Goal: Task Accomplishment & Management: Manage account settings

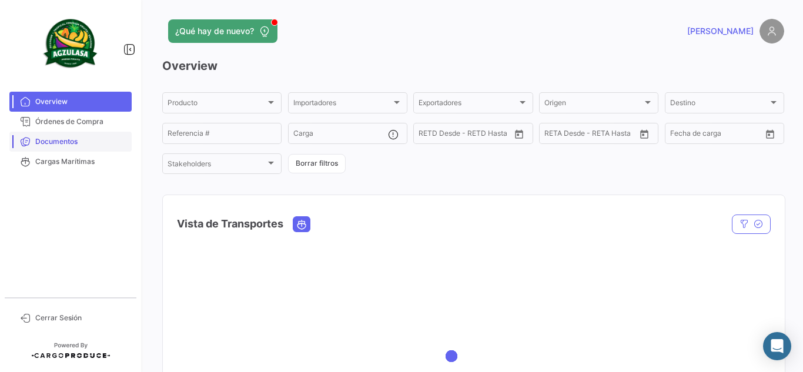
click at [123, 145] on span "Documentos" at bounding box center [81, 141] width 92 height 11
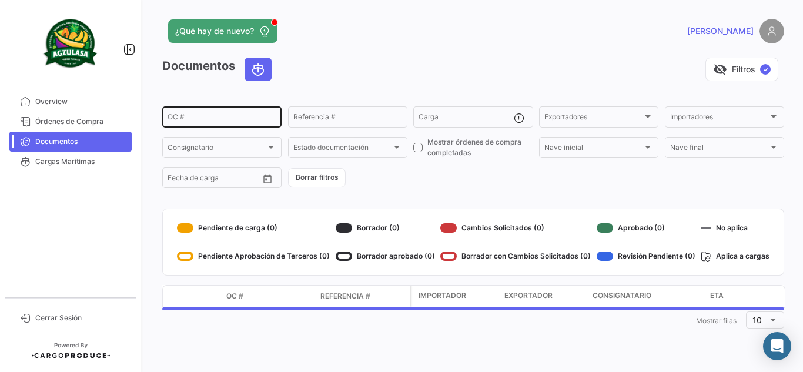
click at [202, 120] on input "OC #" at bounding box center [222, 119] width 109 height 8
paste input "UNIECPBO25310008"
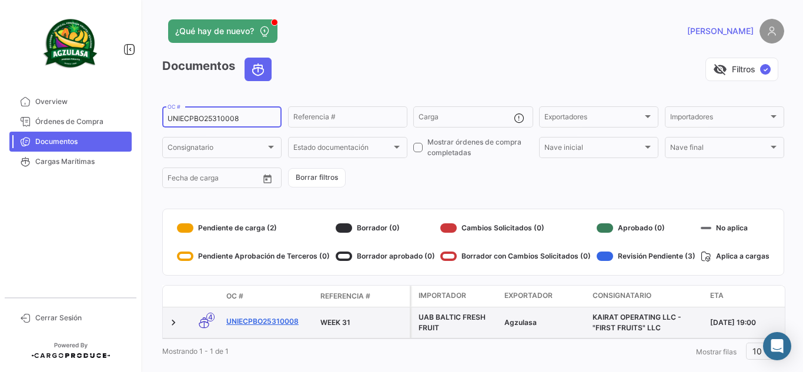
type input "UNIECPBO25310008"
click at [256, 322] on link "UNIECPBO25310008" at bounding box center [268, 321] width 85 height 11
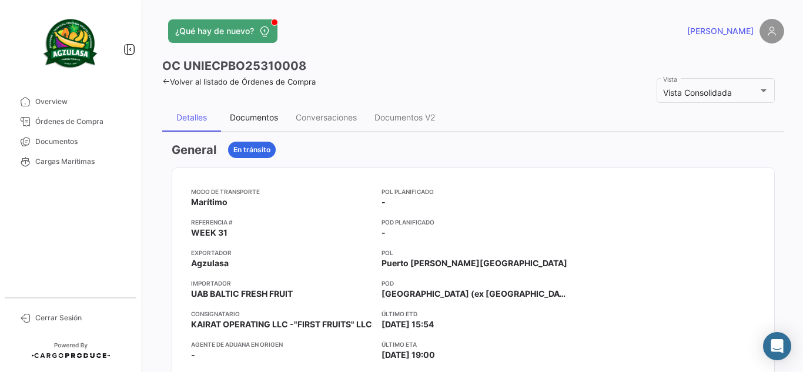
click at [269, 111] on div "Documentos" at bounding box center [254, 117] width 66 height 28
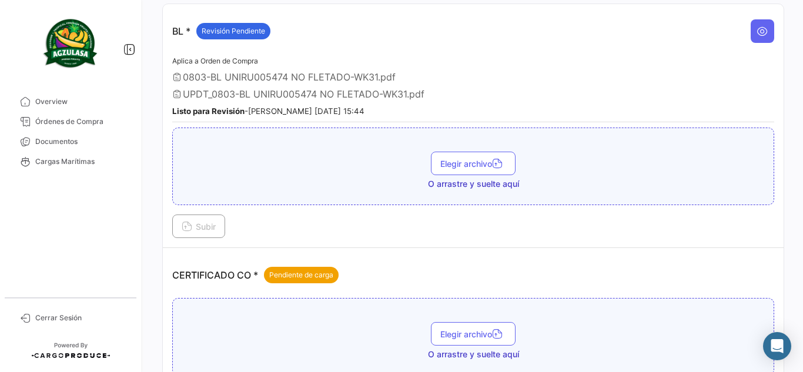
scroll to position [235, 0]
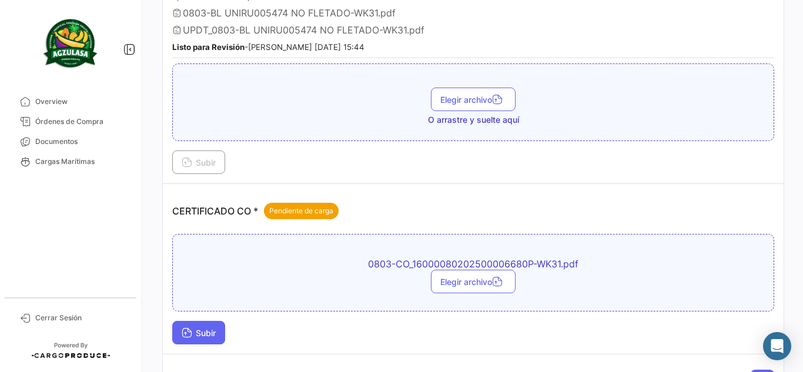
click at [194, 335] on span "Subir" at bounding box center [199, 333] width 34 height 10
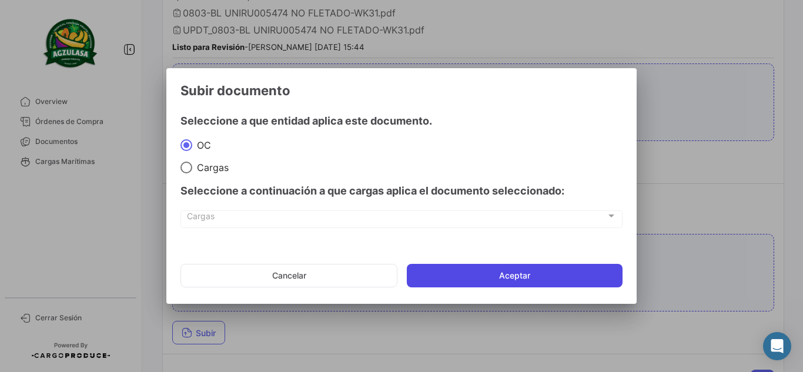
click at [493, 274] on button "Aceptar" at bounding box center [515, 276] width 216 height 24
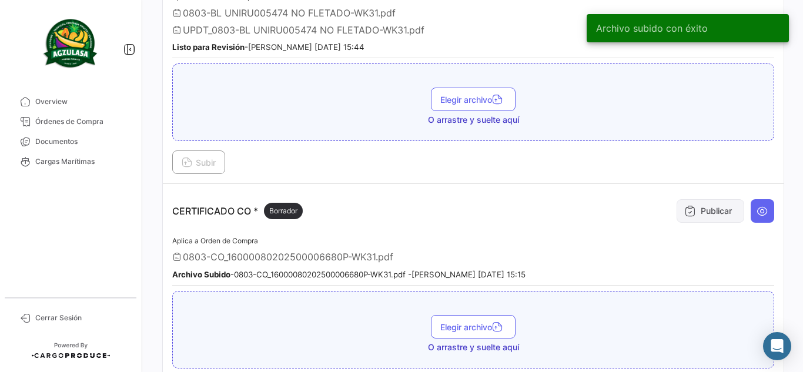
click at [715, 212] on button "Publicar" at bounding box center [711, 211] width 68 height 24
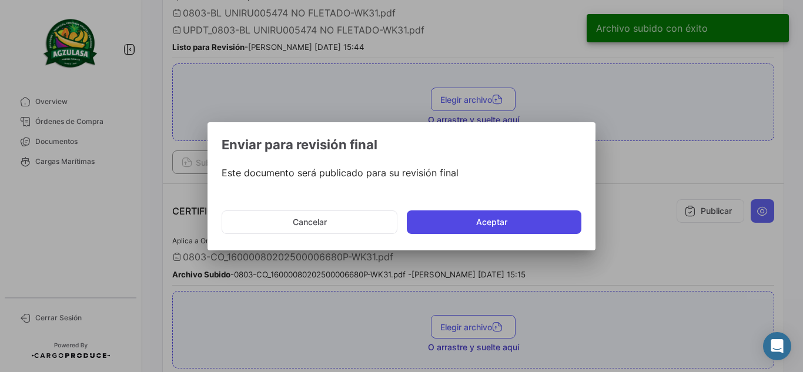
click at [473, 222] on button "Aceptar" at bounding box center [494, 223] width 175 height 24
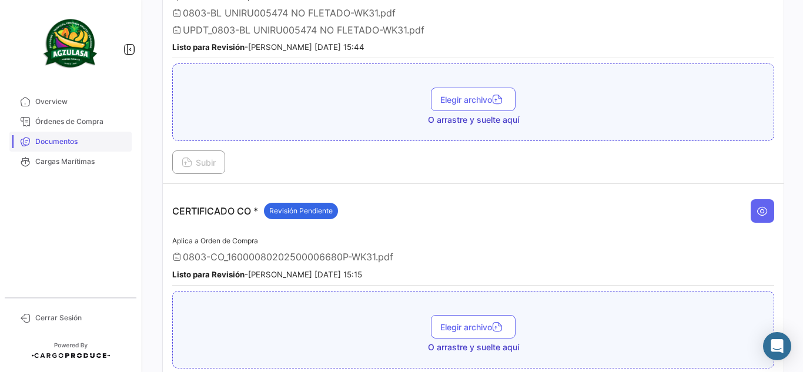
click at [90, 147] on link "Documentos" at bounding box center [70, 142] width 122 height 20
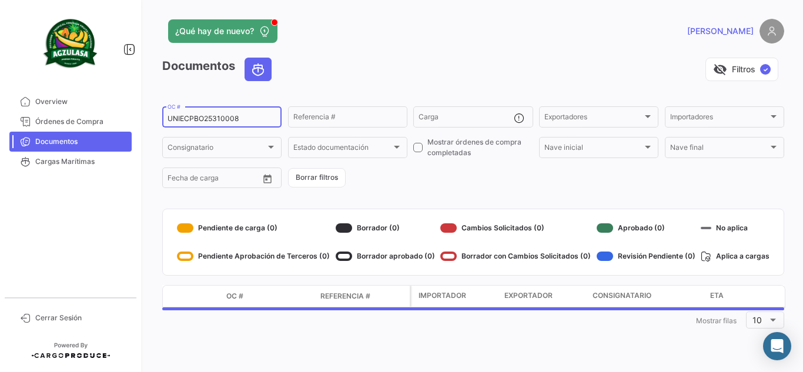
drag, startPoint x: 265, startPoint y: 118, endPoint x: 166, endPoint y: 86, distance: 104.1
click at [166, 87] on app-list-header "Documentos visibility_off Filtros ✓ UNIECPBO25310008 OC # Referencia # Carga Ex…" at bounding box center [473, 124] width 622 height 132
paste input "6"
type input "UNIECPBO25310006"
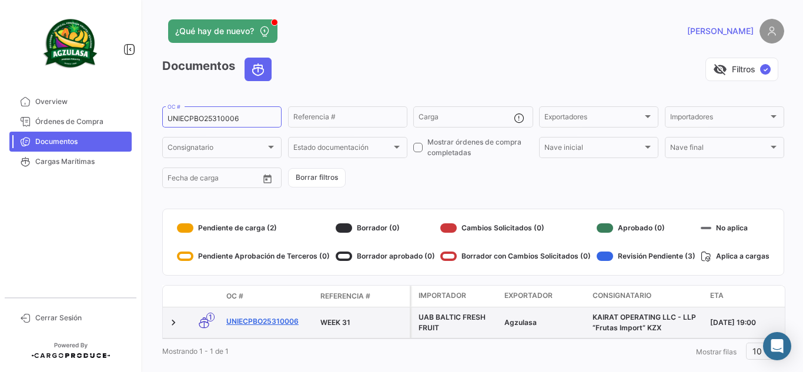
click at [242, 321] on link "UNIECPBO25310006" at bounding box center [268, 321] width 85 height 11
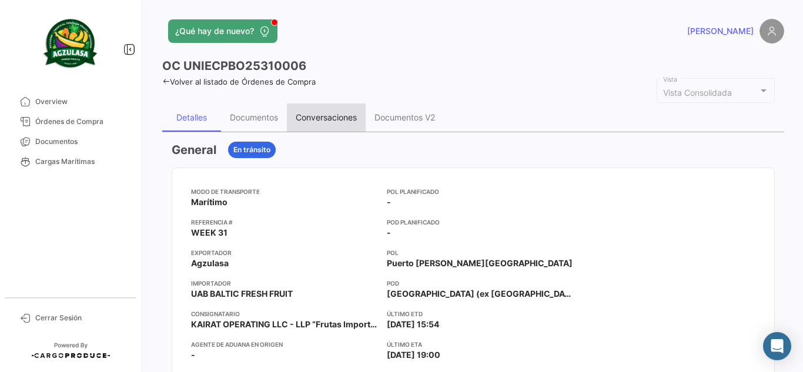
click at [319, 115] on div "Conversaciones" at bounding box center [326, 117] width 61 height 10
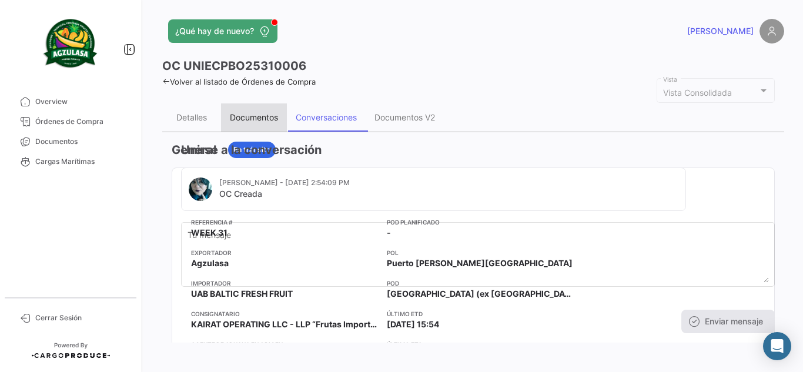
click at [266, 120] on div "Documentos" at bounding box center [254, 117] width 48 height 10
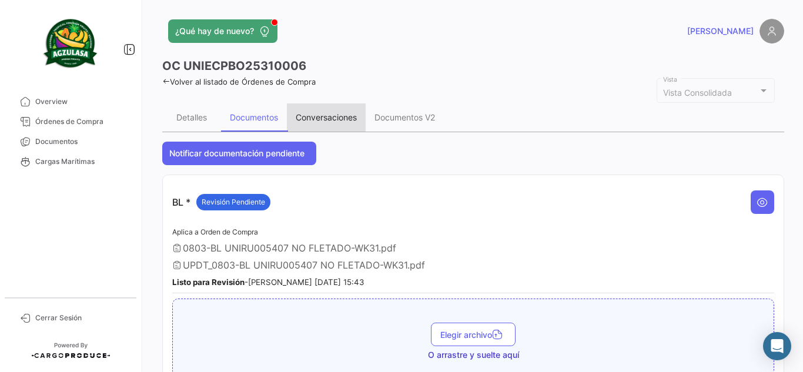
click at [334, 114] on div "Conversaciones" at bounding box center [326, 117] width 61 height 10
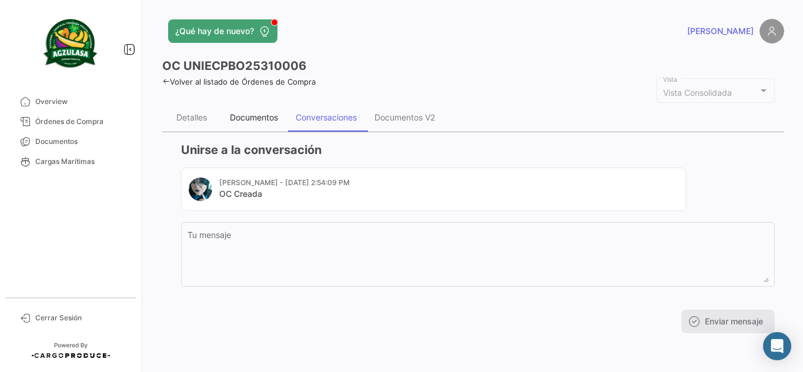
click at [257, 115] on div "Documentos" at bounding box center [254, 117] width 48 height 10
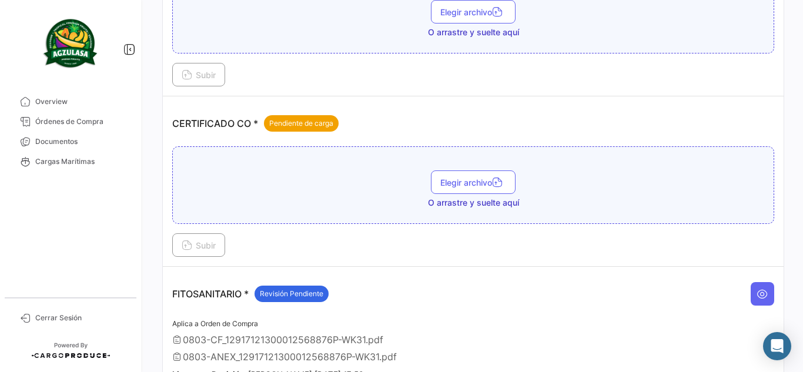
scroll to position [353, 0]
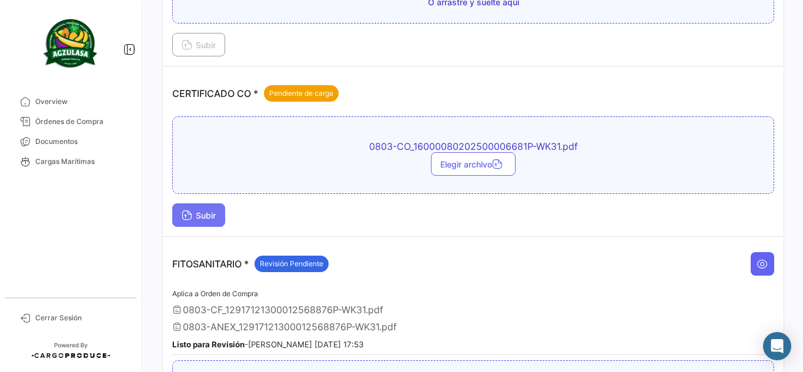
click at [199, 209] on button "Subir" at bounding box center [198, 215] width 53 height 24
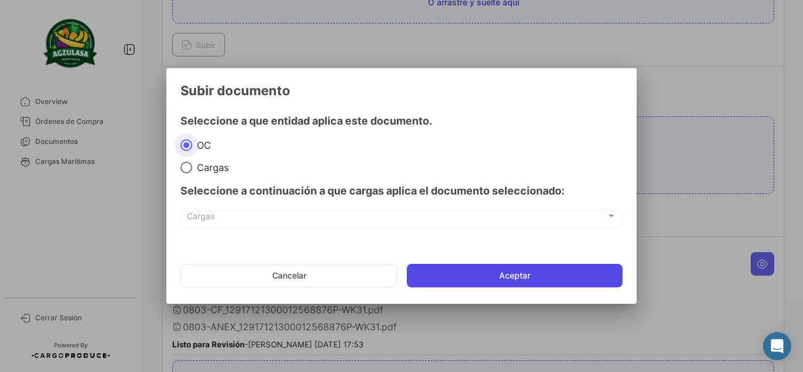
click at [419, 278] on button "Aceptar" at bounding box center [515, 276] width 216 height 24
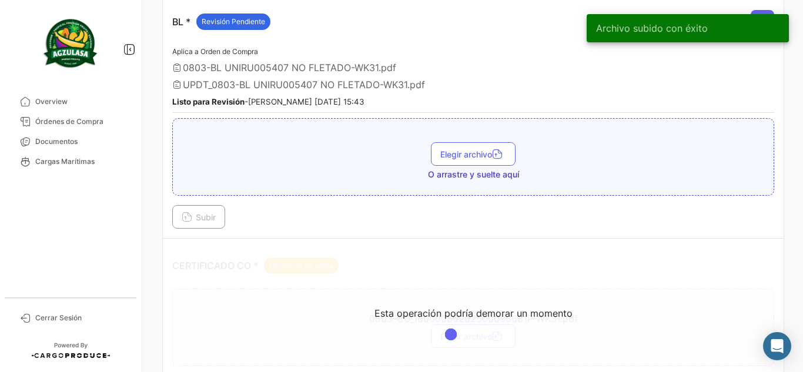
scroll to position [294, 0]
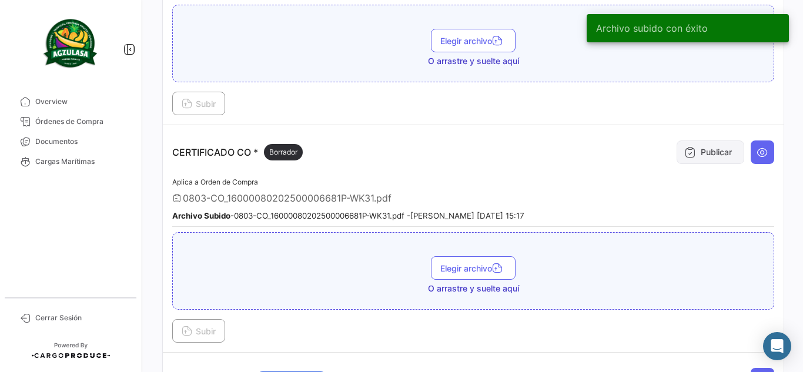
click at [704, 155] on button "Publicar" at bounding box center [711, 153] width 68 height 24
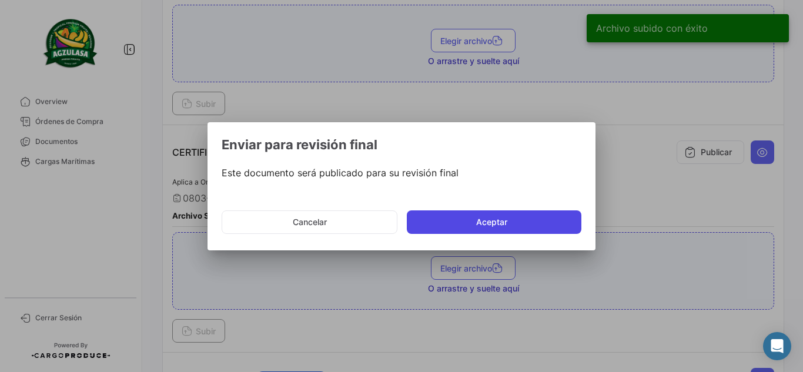
click at [463, 221] on button "Aceptar" at bounding box center [494, 223] width 175 height 24
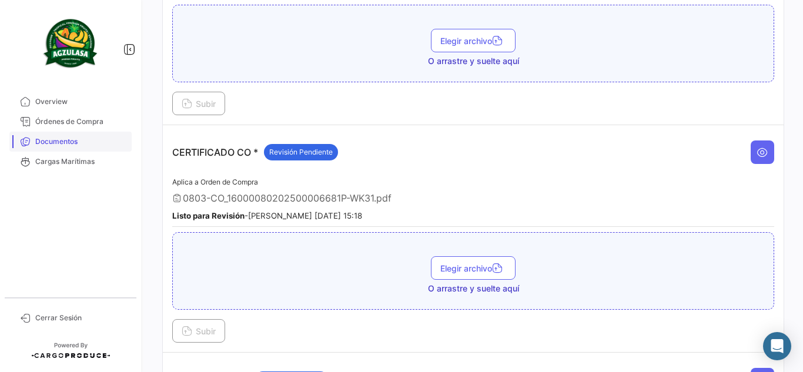
click at [80, 143] on span "Documentos" at bounding box center [81, 141] width 92 height 11
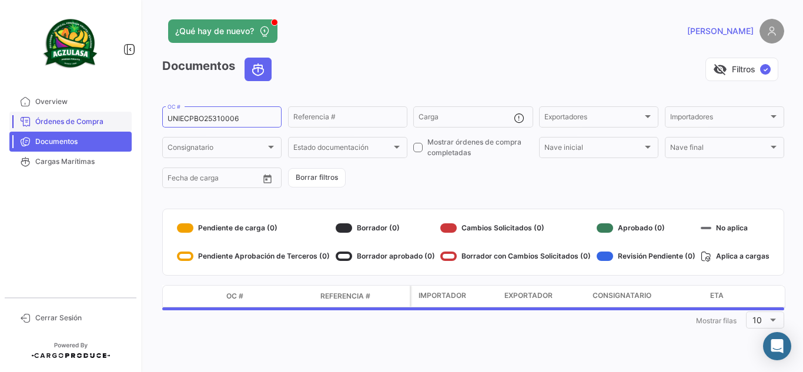
drag, startPoint x: 251, startPoint y: 123, endPoint x: 75, endPoint y: 128, distance: 175.9
click at [75, 128] on mat-sidenav-container "Overview Órdenes de Compra Documentos Cargas Marítimas Cerrar Sesión ¿Qué hay d…" at bounding box center [401, 186] width 803 height 372
paste input "GYE25310001"
type input "UNIECGYE25310001"
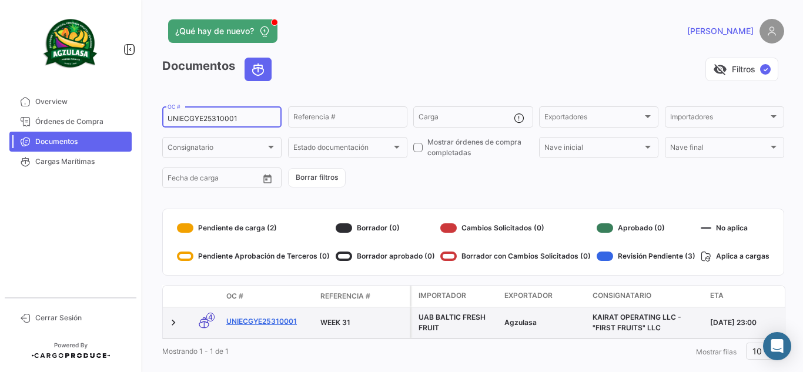
click at [293, 321] on link "UNIECGYE25310001" at bounding box center [268, 321] width 85 height 11
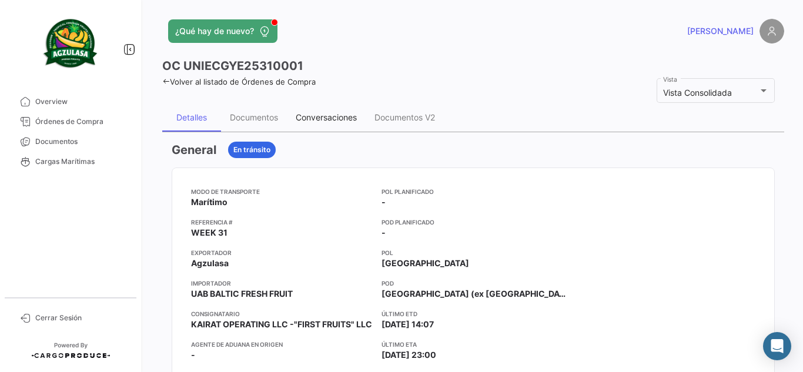
click at [288, 124] on div "Conversaciones" at bounding box center [326, 117] width 79 height 28
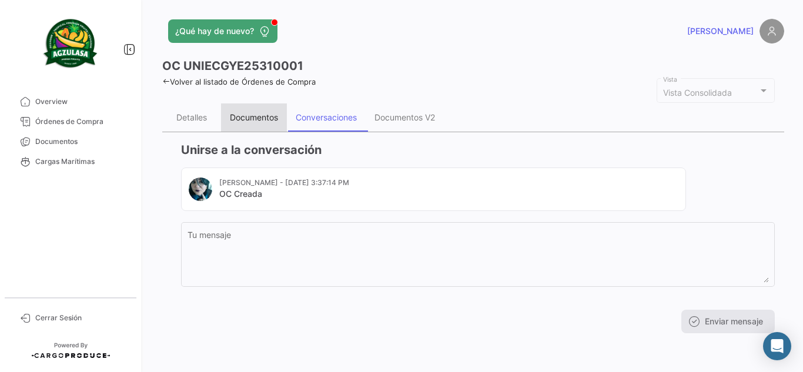
click at [249, 119] on div "Documentos" at bounding box center [254, 117] width 48 height 10
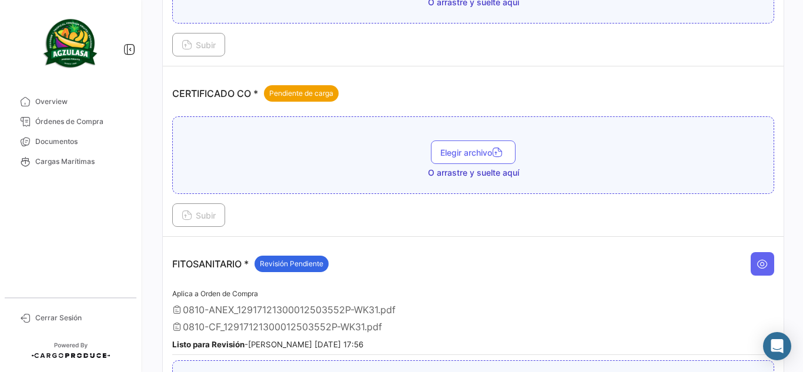
scroll to position [294, 0]
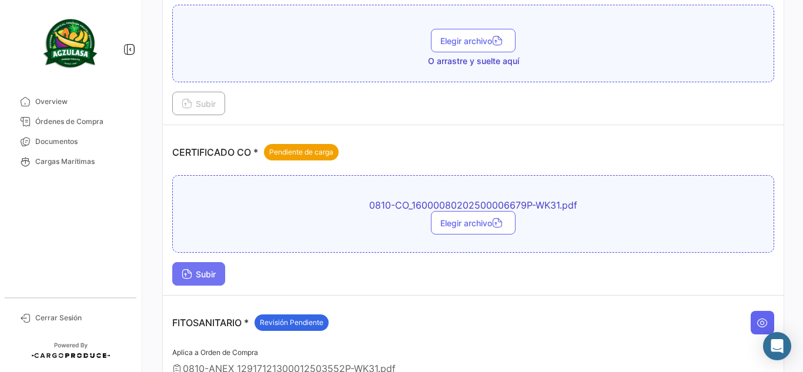
click at [209, 284] on button "Subir" at bounding box center [198, 274] width 53 height 24
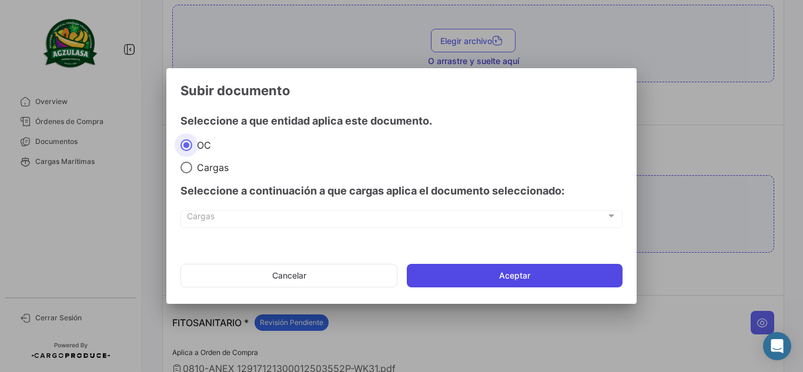
click at [525, 285] on button "Aceptar" at bounding box center [515, 276] width 216 height 24
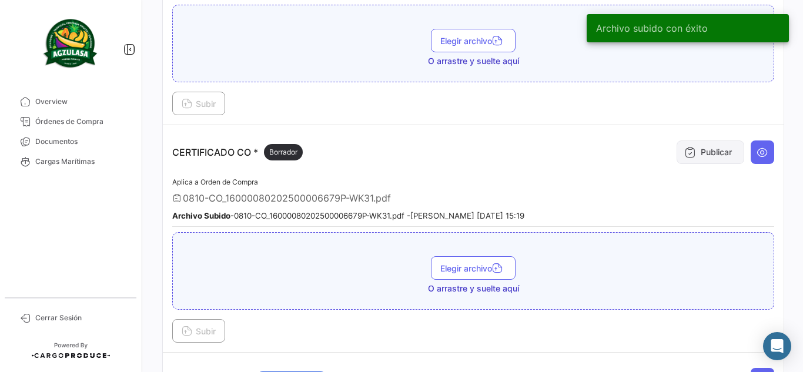
click at [712, 152] on button "Publicar" at bounding box center [711, 153] width 68 height 24
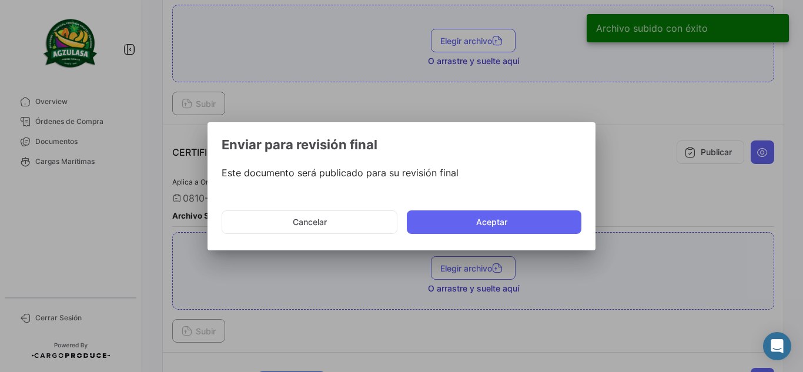
click at [561, 209] on mat-dialog-actions "Cancelar Aceptar" at bounding box center [402, 222] width 360 height 40
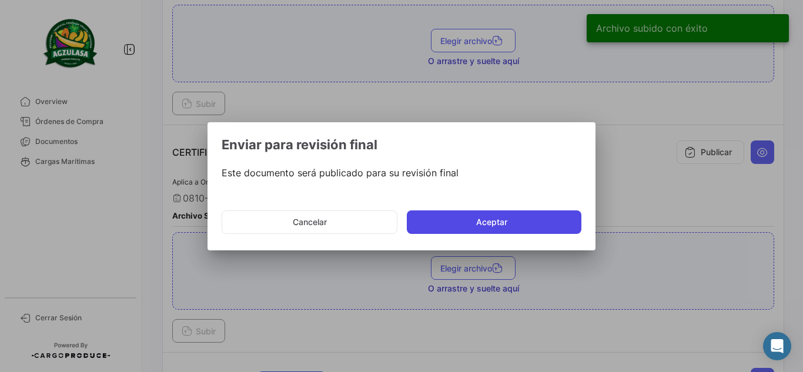
click at [549, 228] on button "Aceptar" at bounding box center [494, 223] width 175 height 24
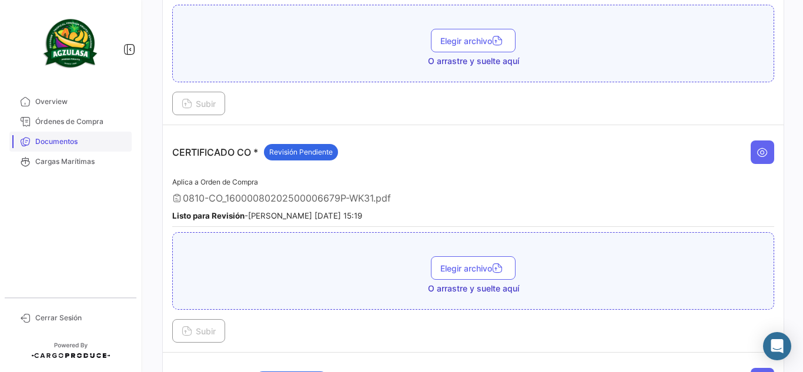
click at [59, 144] on span "Documentos" at bounding box center [81, 141] width 92 height 11
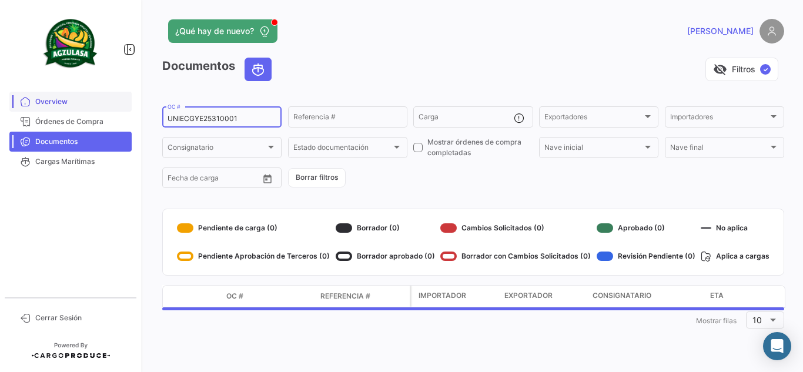
drag, startPoint x: 250, startPoint y: 122, endPoint x: 55, endPoint y: 101, distance: 197.0
click at [55, 101] on mat-sidenav-container "Overview Órdenes de Compra Documentos Cargas Marítimas Cerrar Sesión ¿Qué hay d…" at bounding box center [401, 186] width 803 height 372
paste input "PBO25310037"
type input "UNIECPBO25310037"
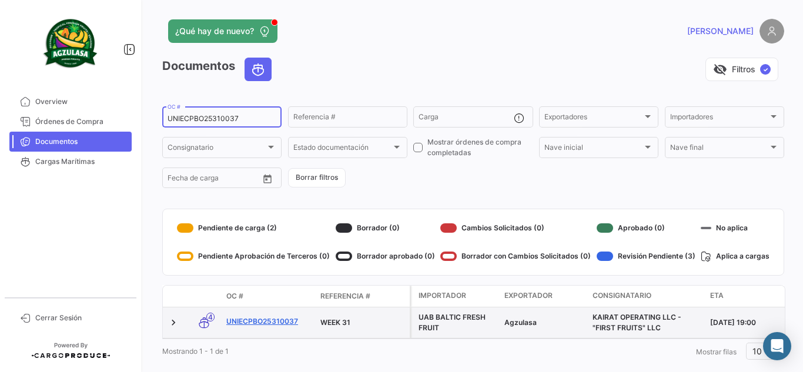
click at [288, 322] on link "UNIECPBO25310037" at bounding box center [268, 321] width 85 height 11
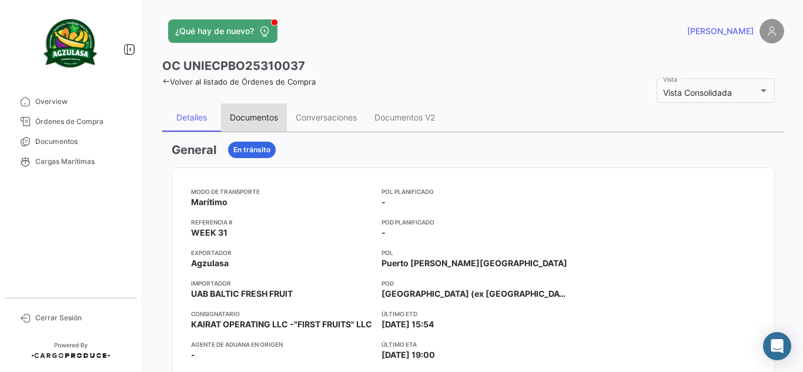
drag, startPoint x: 264, startPoint y: 118, endPoint x: 270, endPoint y: 127, distance: 11.1
click at [264, 121] on div "Documentos" at bounding box center [254, 117] width 48 height 10
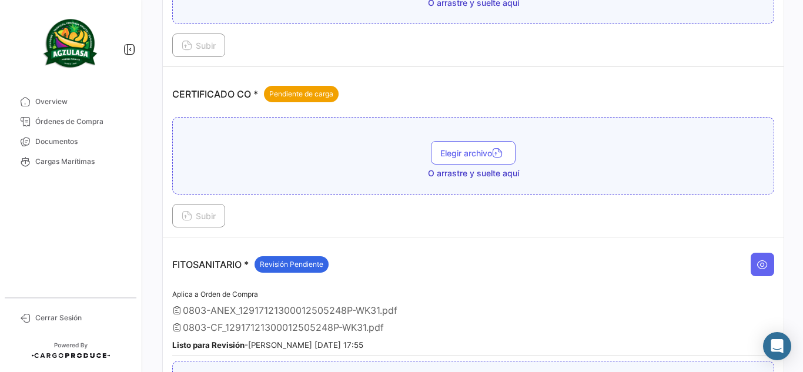
scroll to position [353, 0]
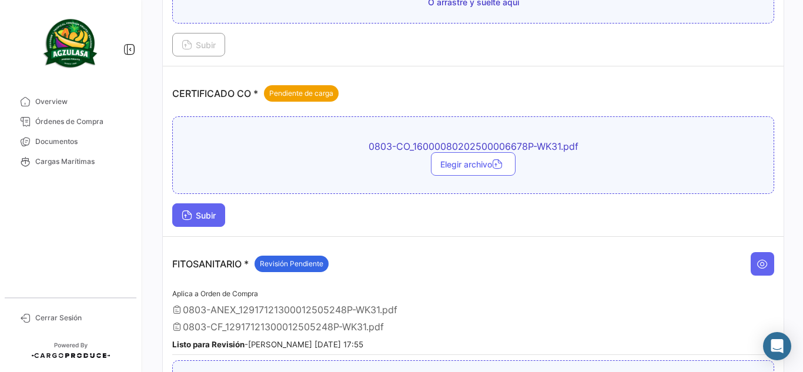
click at [191, 216] on icon at bounding box center [187, 216] width 11 height 11
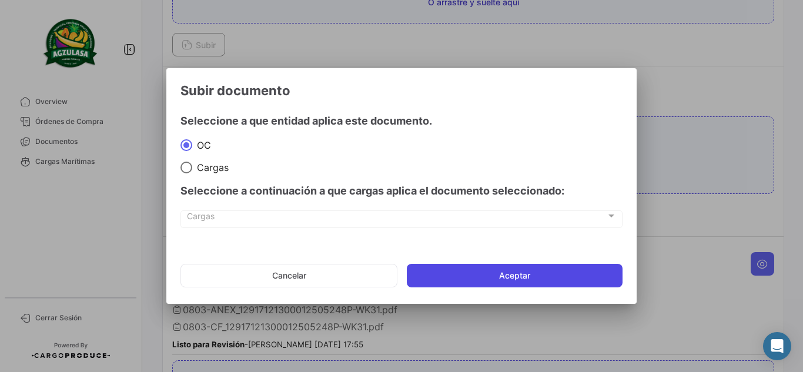
click at [467, 268] on button "Aceptar" at bounding box center [515, 276] width 216 height 24
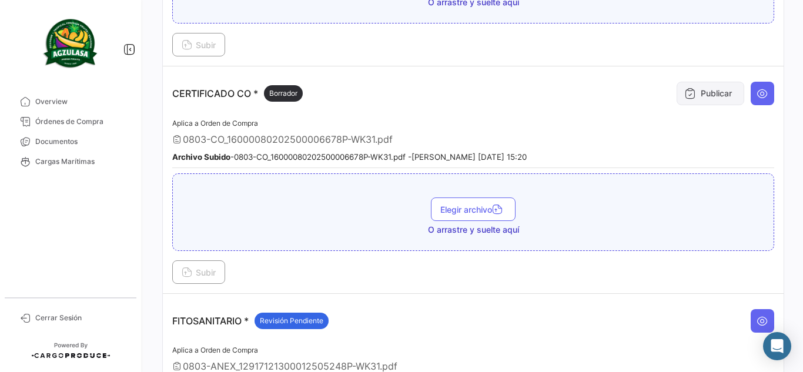
click at [709, 93] on button "Publicar" at bounding box center [711, 94] width 68 height 24
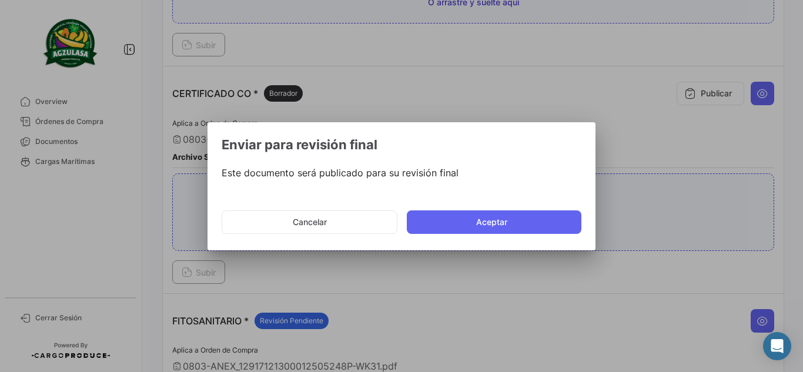
click at [496, 209] on mat-dialog-actions "Cancelar Aceptar" at bounding box center [402, 222] width 360 height 40
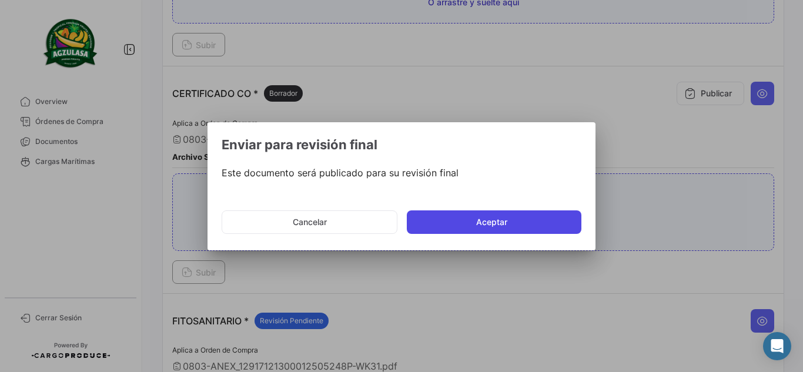
click at [499, 218] on button "Aceptar" at bounding box center [494, 223] width 175 height 24
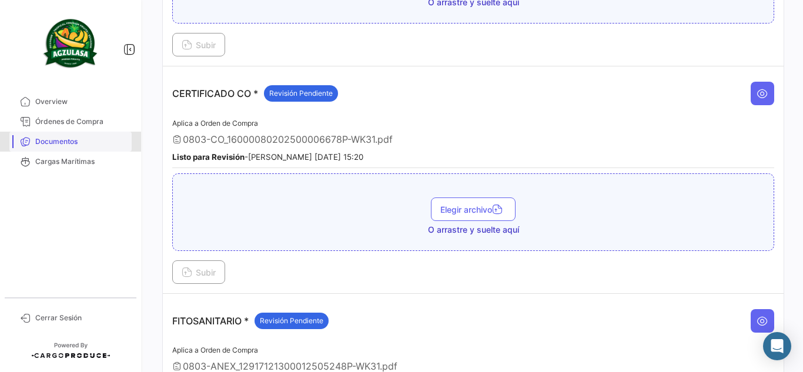
click at [69, 147] on link "Documentos" at bounding box center [70, 142] width 122 height 20
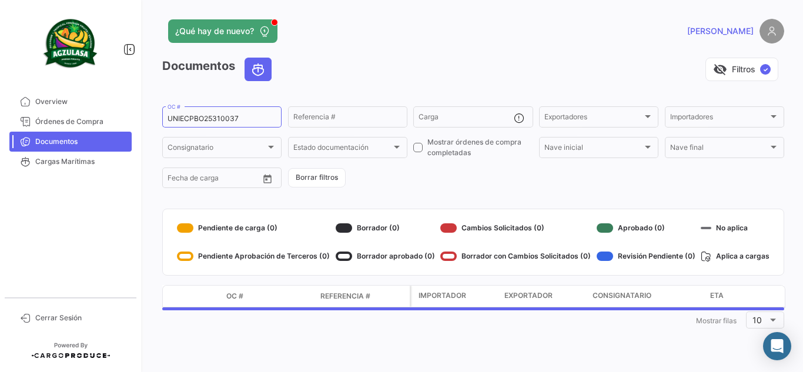
drag, startPoint x: 254, startPoint y: 119, endPoint x: 8, endPoint y: 109, distance: 246.0
click at [25, 109] on mat-sidenav-container "Overview Órdenes de Compra Documentos Cargas Marítimas Cerrar Sesión ¿Qué hay d…" at bounding box center [401, 186] width 803 height 372
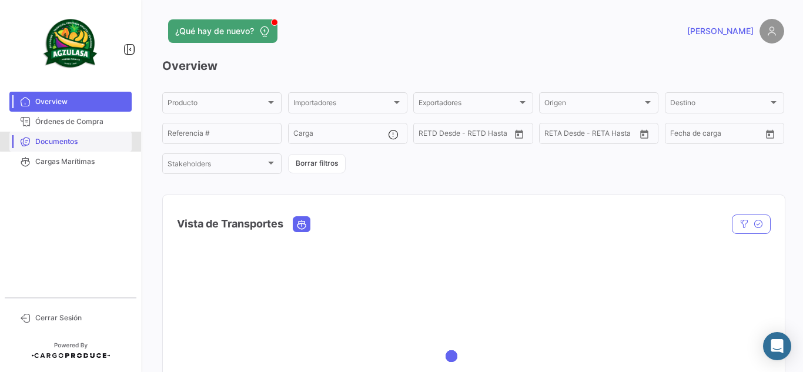
click at [92, 141] on span "Documentos" at bounding box center [81, 141] width 92 height 11
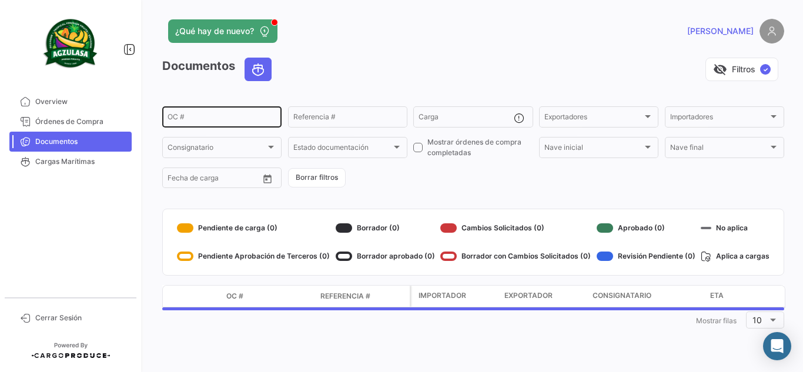
click at [209, 112] on div "OC #" at bounding box center [222, 116] width 109 height 23
paste input "6427094430"
type input "6427094430"
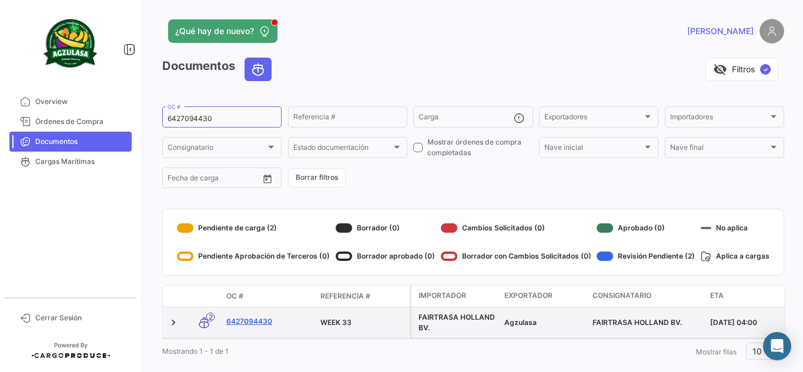
click at [258, 319] on link "6427094430" at bounding box center [268, 321] width 85 height 11
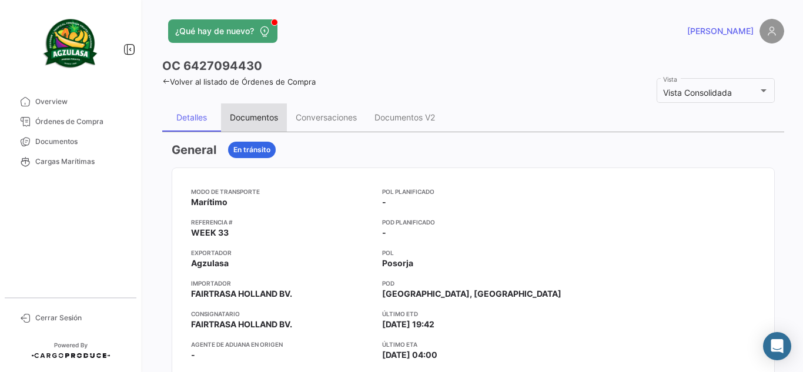
click at [263, 115] on div "Documentos" at bounding box center [254, 117] width 48 height 10
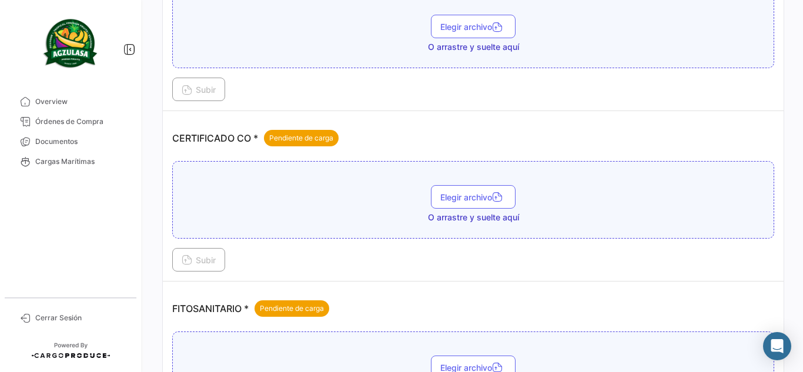
scroll to position [294, 0]
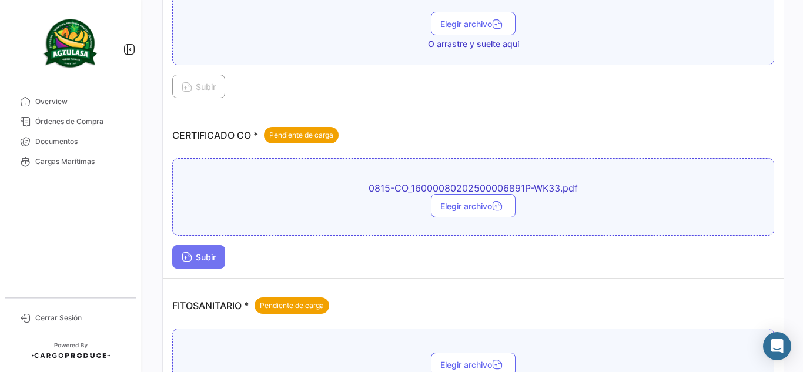
click at [203, 260] on span "Subir" at bounding box center [199, 257] width 34 height 10
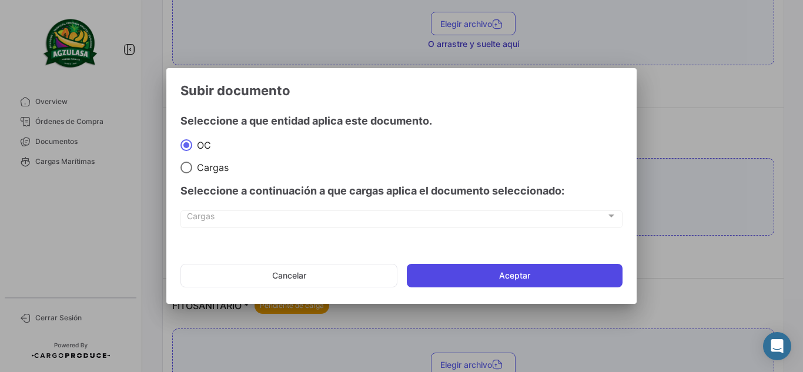
click at [437, 272] on button "Aceptar" at bounding box center [515, 276] width 216 height 24
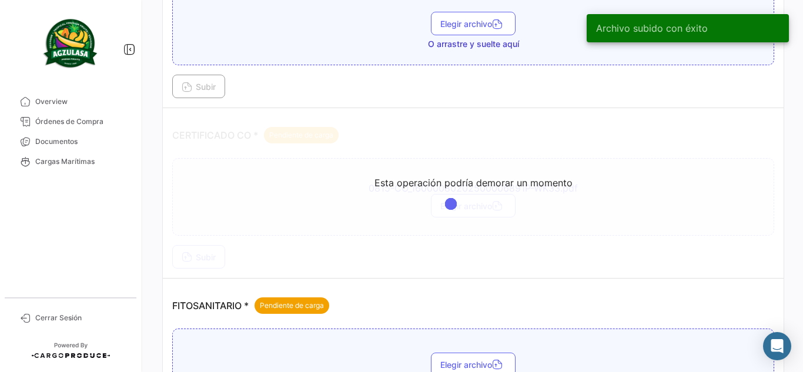
scroll to position [235, 0]
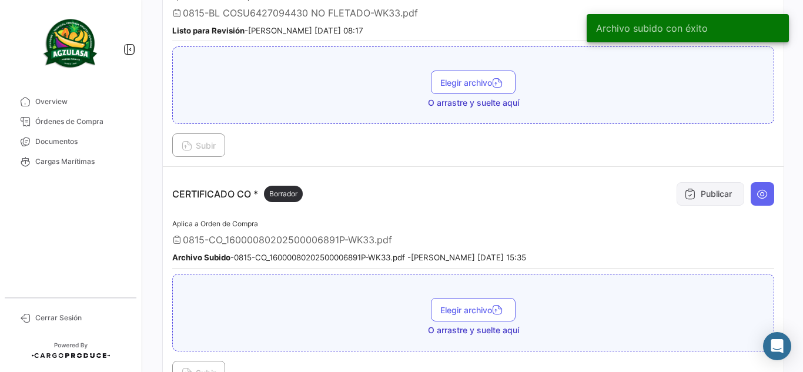
click at [712, 201] on button "Publicar" at bounding box center [711, 194] width 68 height 24
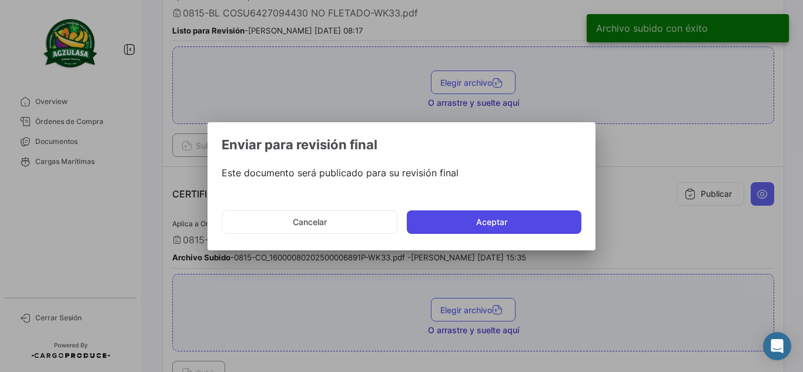
click at [523, 226] on button "Aceptar" at bounding box center [494, 223] width 175 height 24
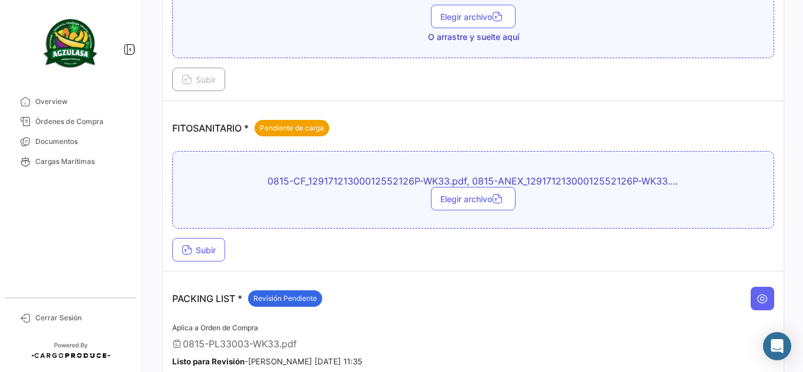
scroll to position [529, 0]
click at [191, 250] on icon at bounding box center [187, 250] width 11 height 11
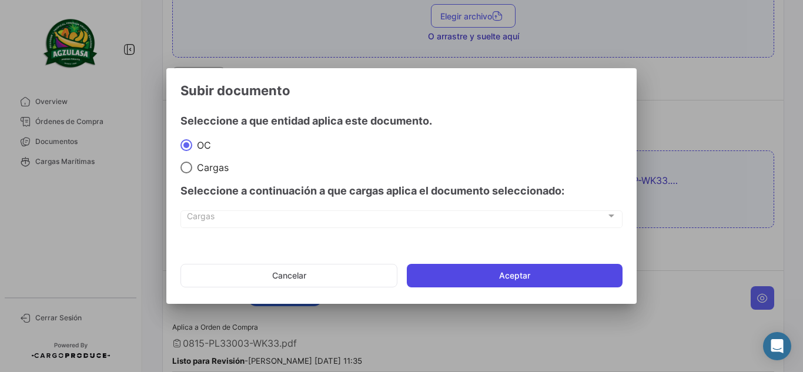
click at [446, 273] on button "Aceptar" at bounding box center [515, 276] width 216 height 24
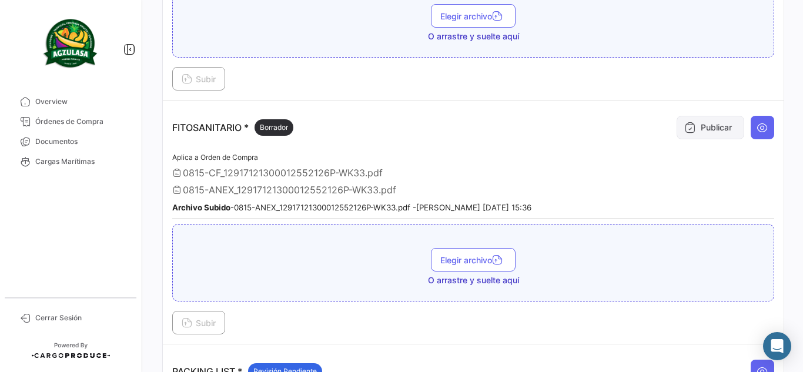
click at [687, 133] on button "Publicar" at bounding box center [711, 128] width 68 height 24
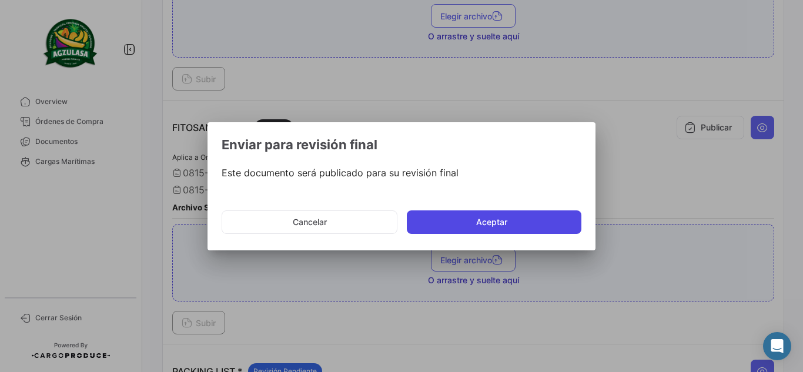
click at [455, 220] on button "Aceptar" at bounding box center [494, 223] width 175 height 24
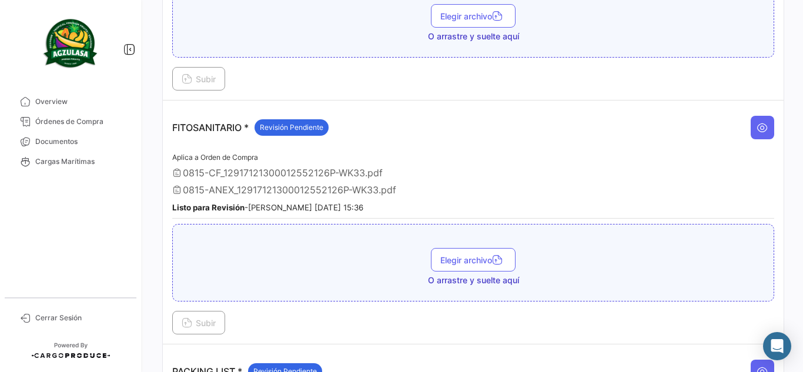
drag, startPoint x: 124, startPoint y: 143, endPoint x: 155, endPoint y: 121, distance: 38.7
click at [124, 143] on span "Documentos" at bounding box center [81, 141] width 92 height 11
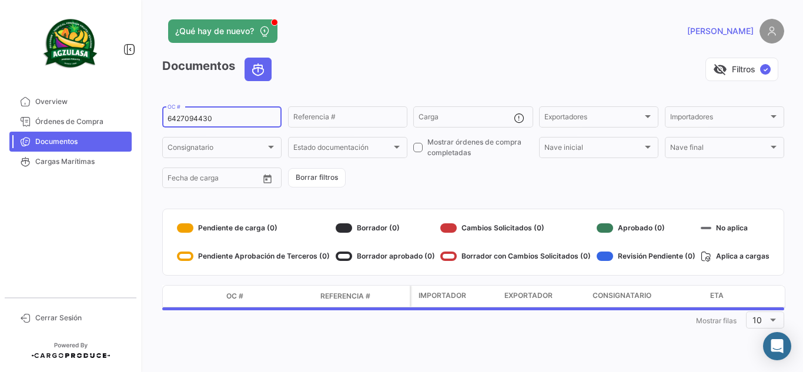
drag, startPoint x: 235, startPoint y: 122, endPoint x: 0, endPoint y: 101, distance: 236.2
click at [0, 111] on mat-sidenav-container "Overview Órdenes de Compra Documentos Cargas Marítimas Cerrar Sesión ¿Qué hay d…" at bounding box center [401, 186] width 803 height 372
click at [368, 54] on app-header "¿Qué hay de nuevo? PAULA" at bounding box center [473, 38] width 622 height 39
